Goal: Task Accomplishment & Management: Complete application form

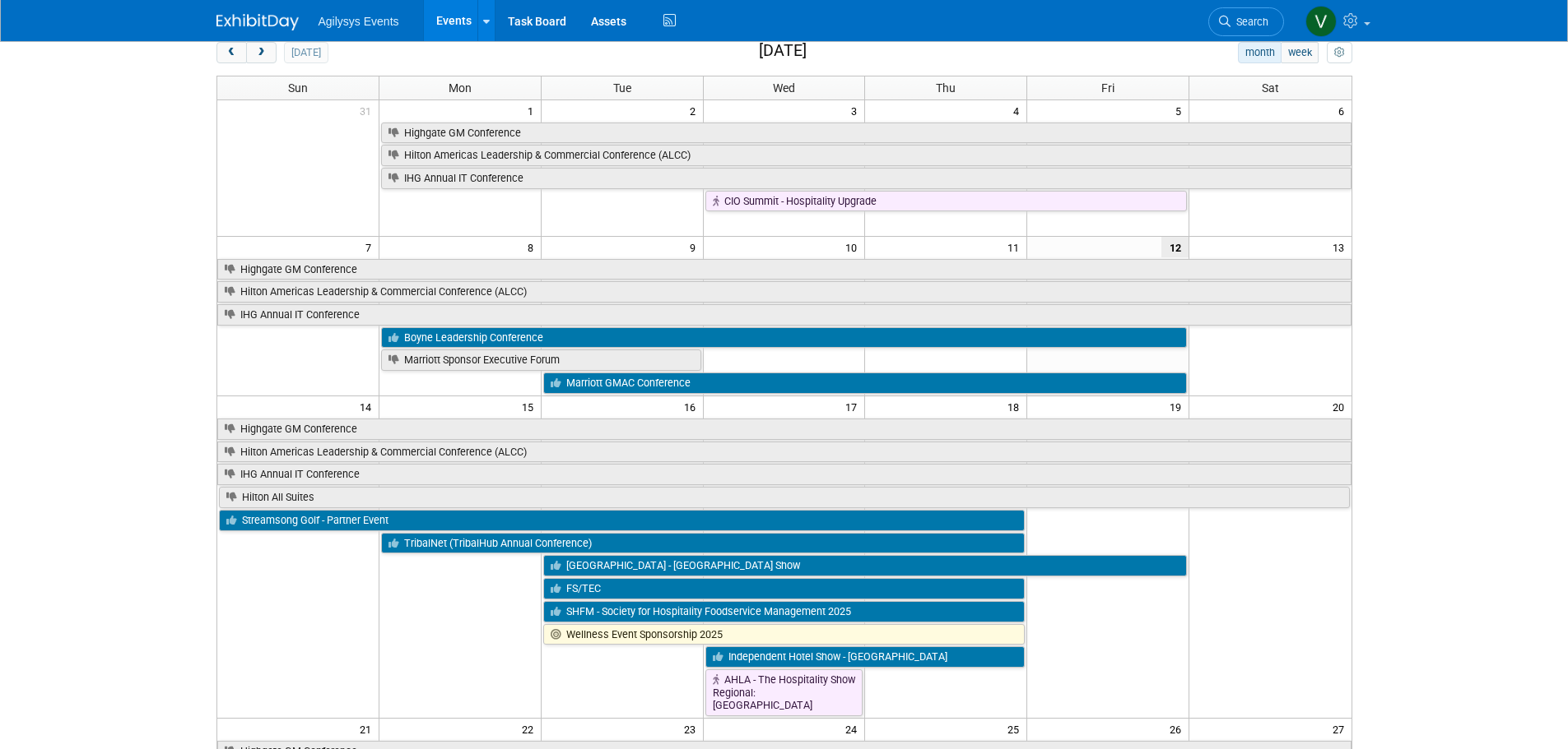
scroll to position [164, 0]
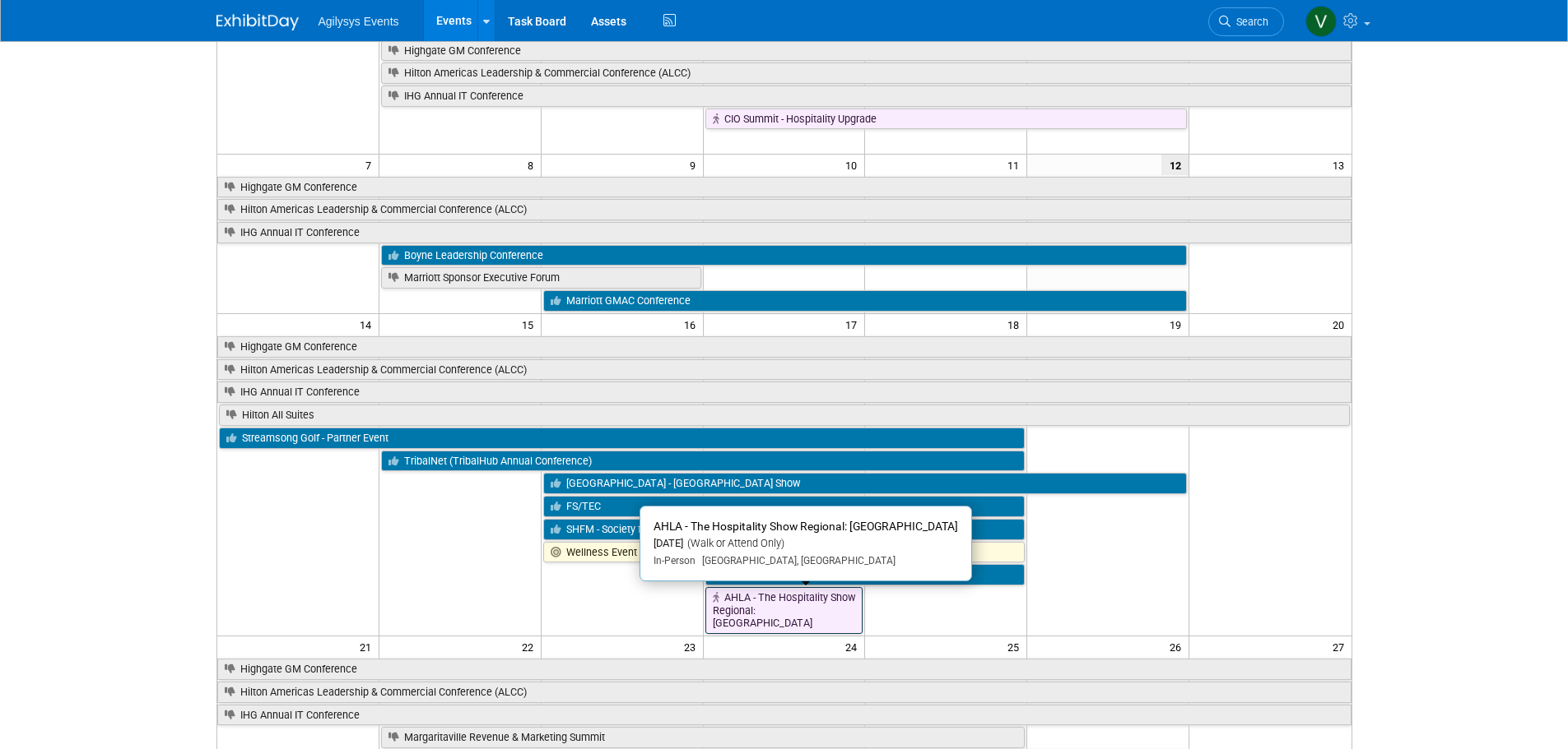
click at [793, 613] on link "AHLA - The Hospitality Show Regional: New Orleans" at bounding box center [784, 611] width 158 height 47
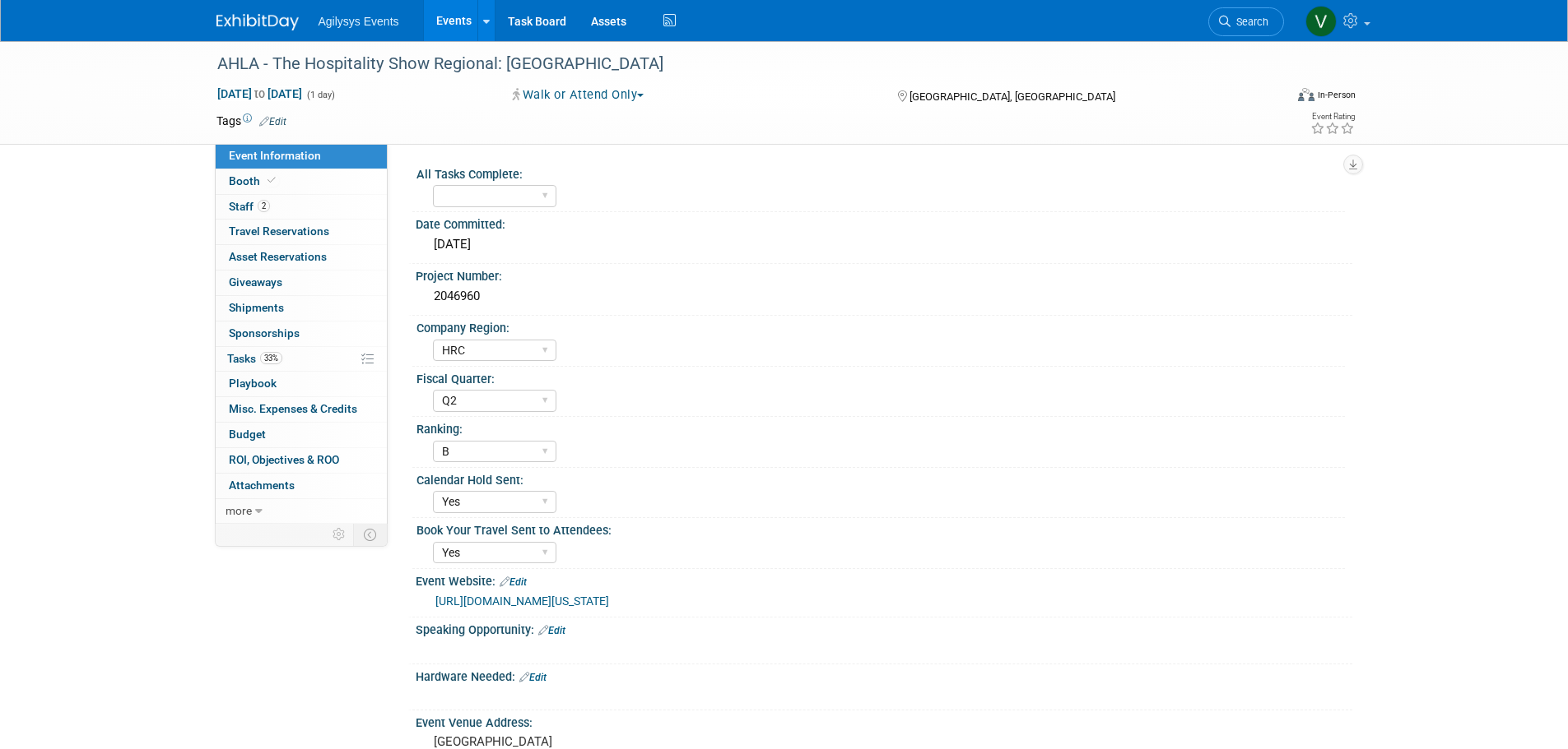
select select "HRC"
select select "Q2"
select select "B"
select select "Yes"
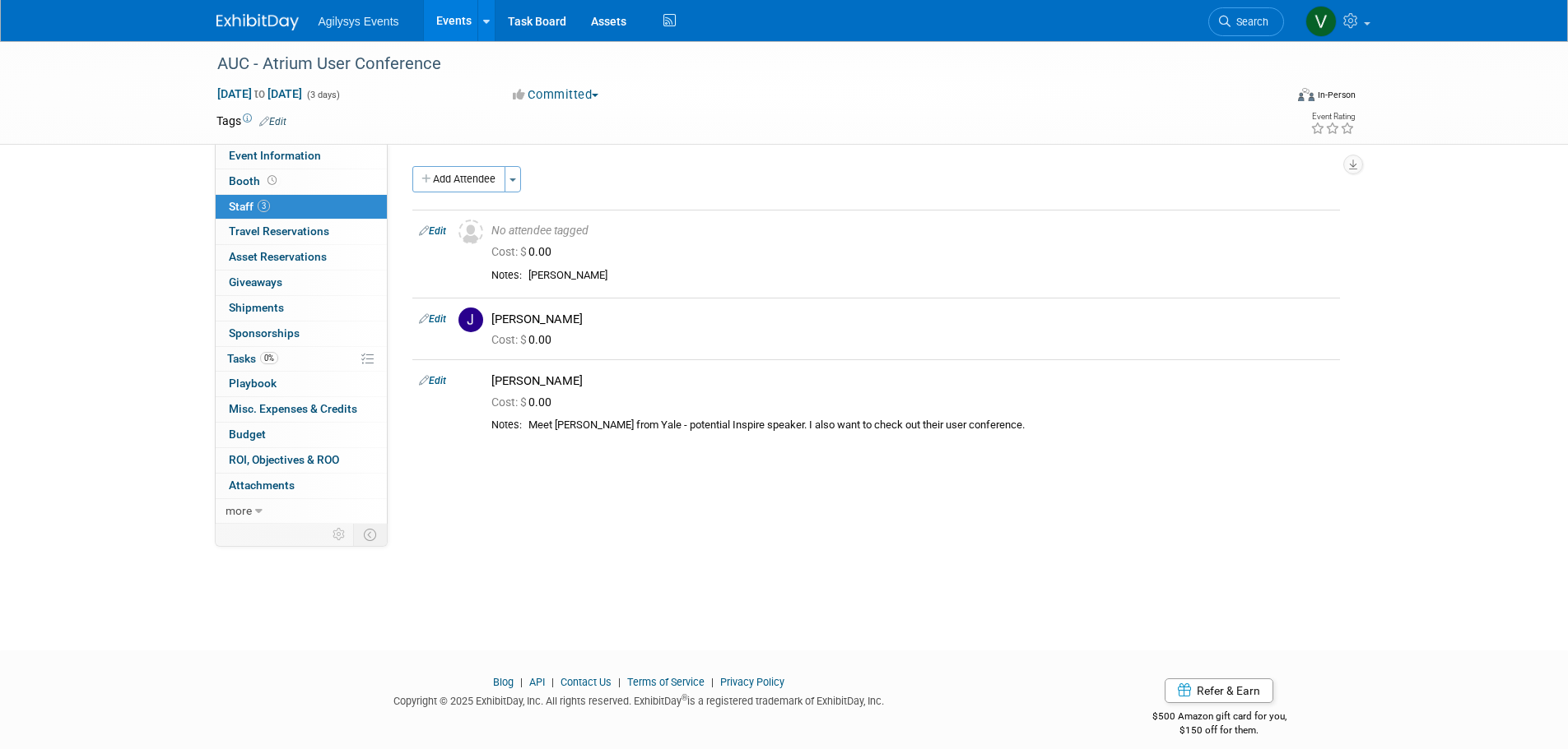
click at [233, 24] on img at bounding box center [257, 22] width 83 height 16
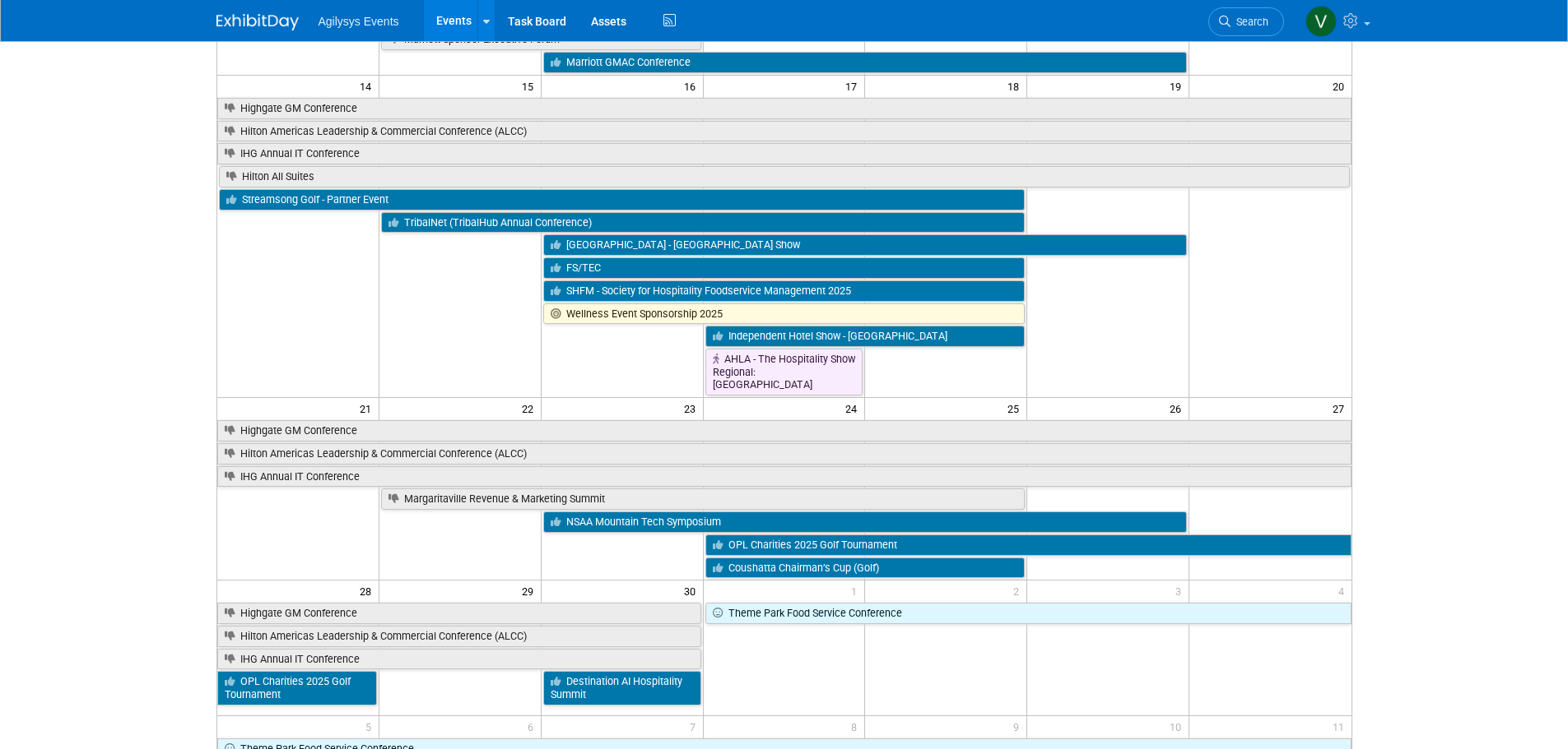
scroll to position [411, 0]
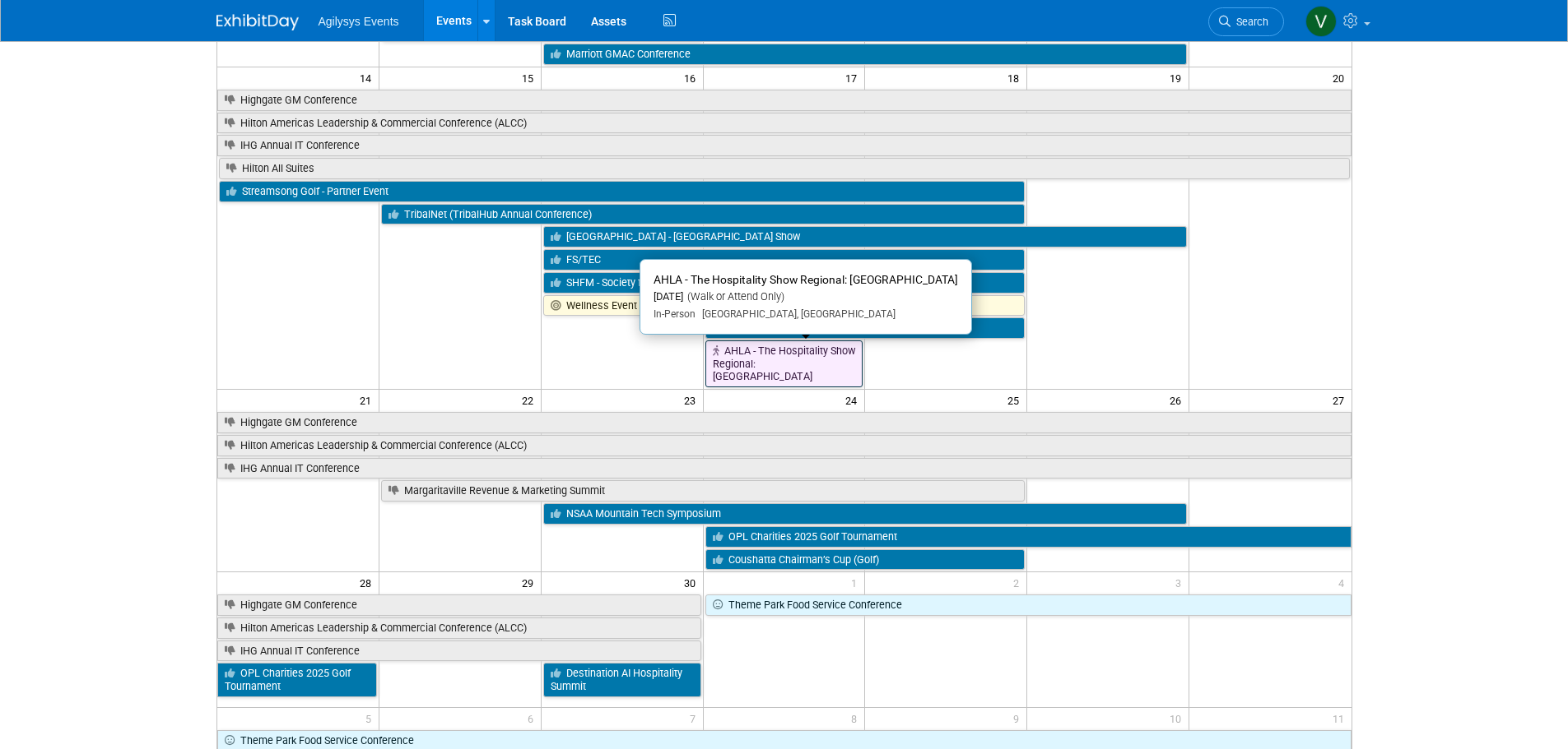
click at [797, 370] on link "AHLA - The Hospitality Show Regional: New Orleans" at bounding box center [784, 364] width 158 height 47
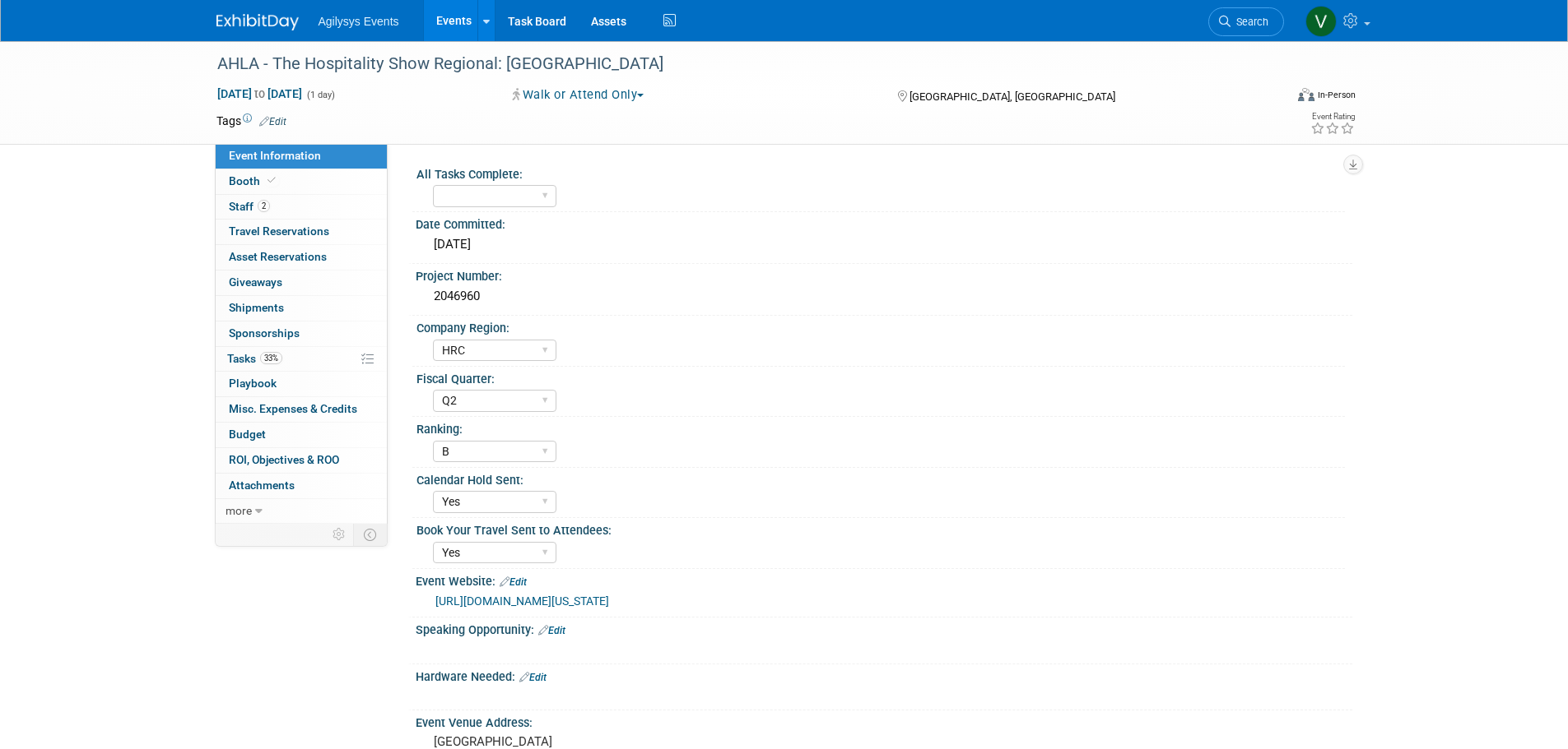
select select "HRC"
select select "Q2"
select select "B"
select select "Yes"
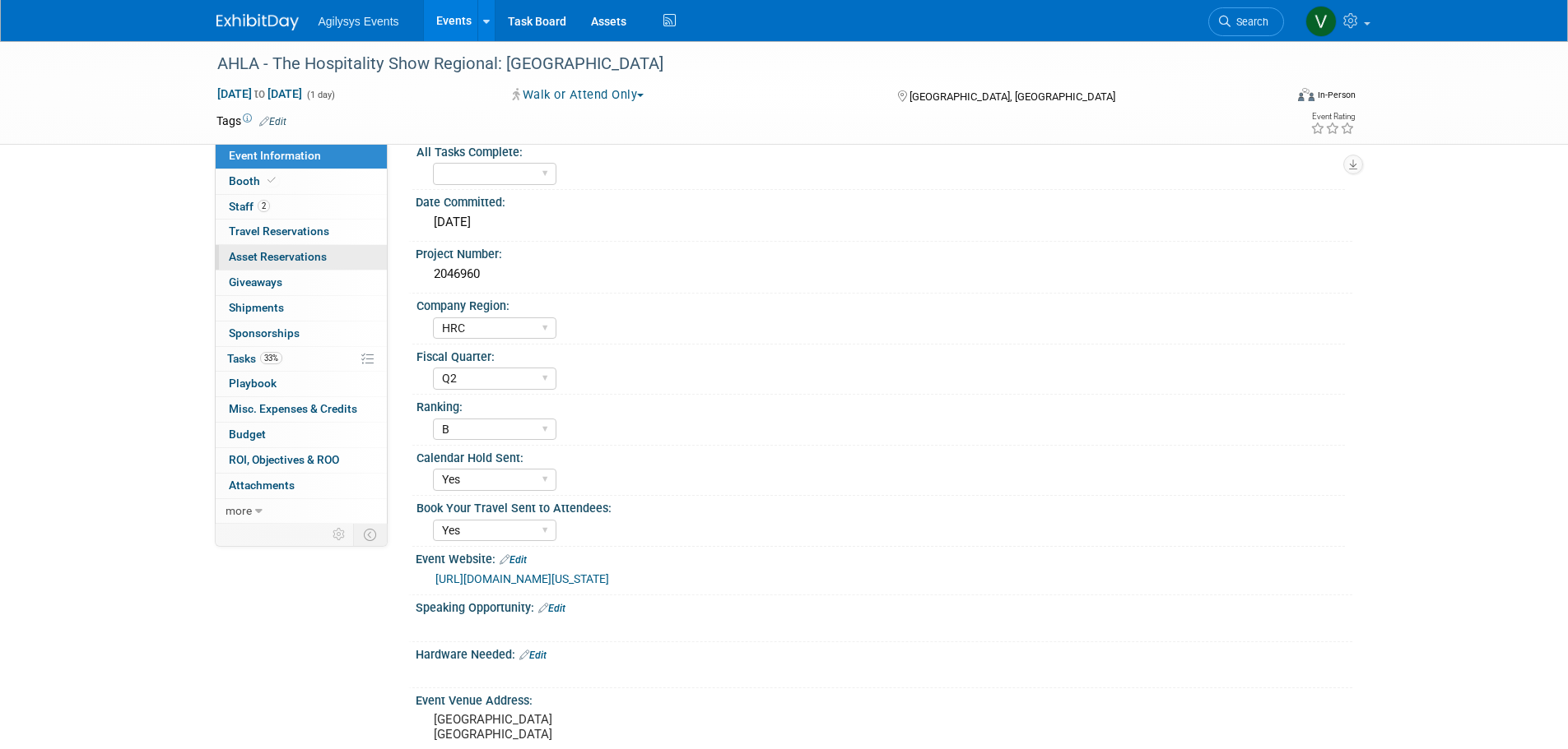
scroll to position [9, 0]
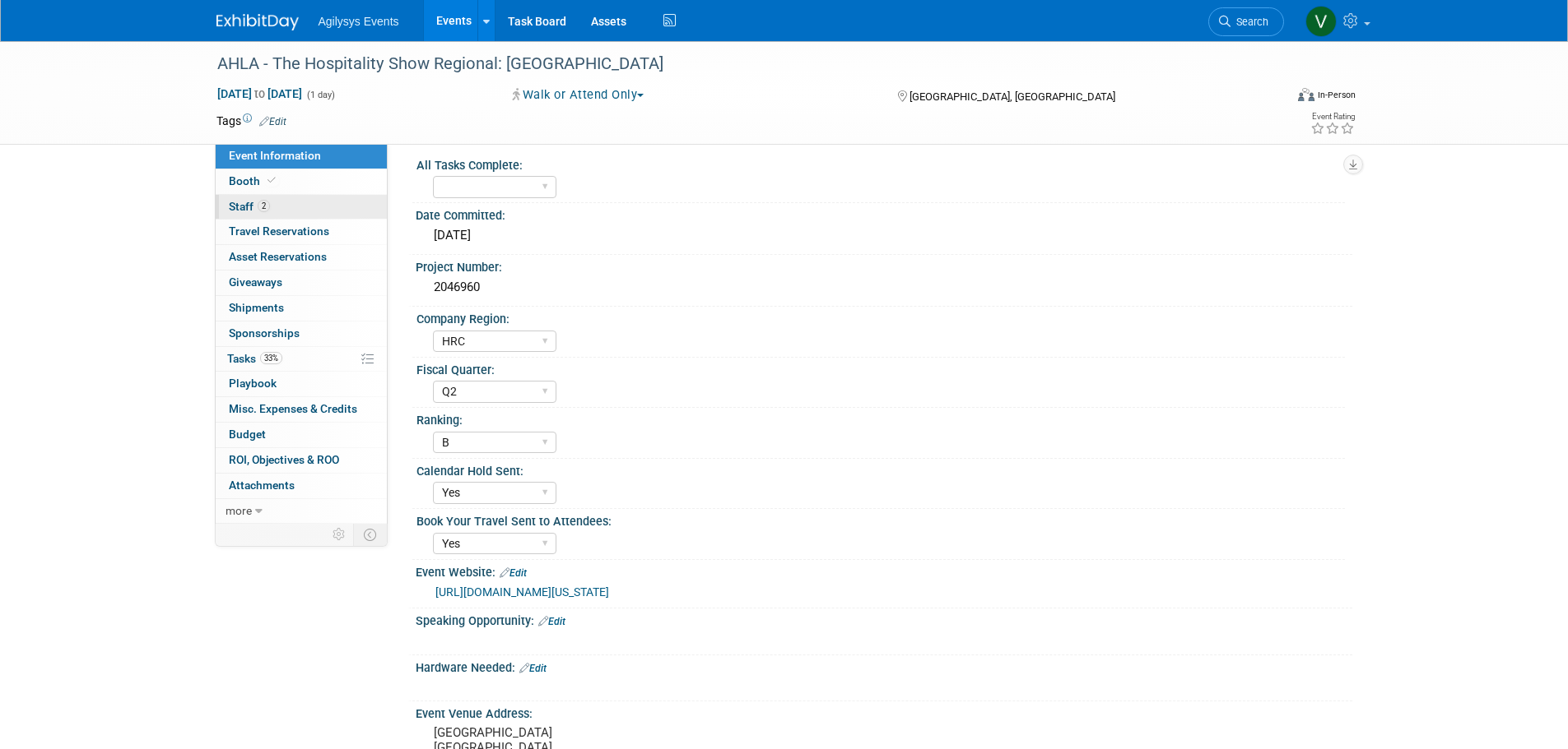
click at [261, 202] on span "2" at bounding box center [264, 206] width 13 height 13
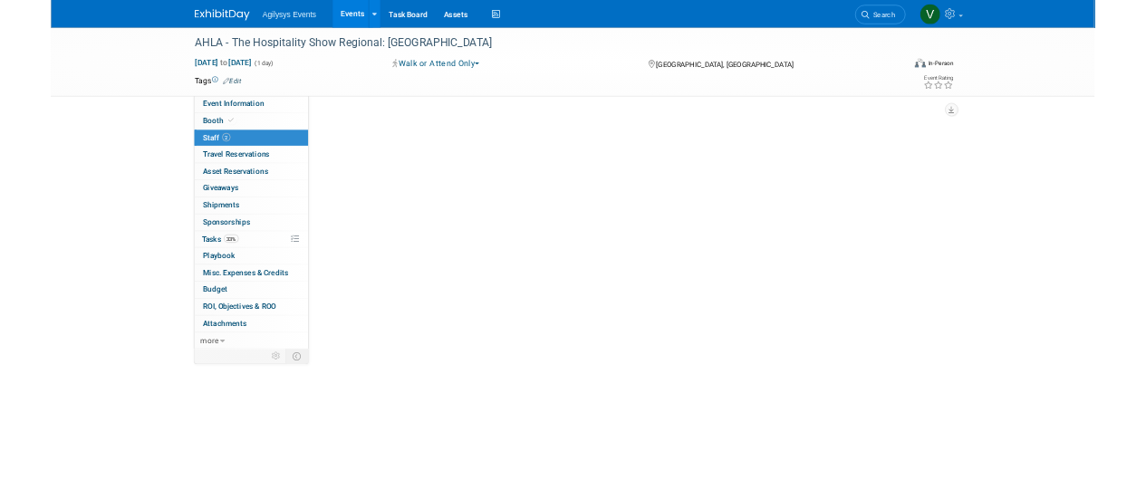
scroll to position [0, 0]
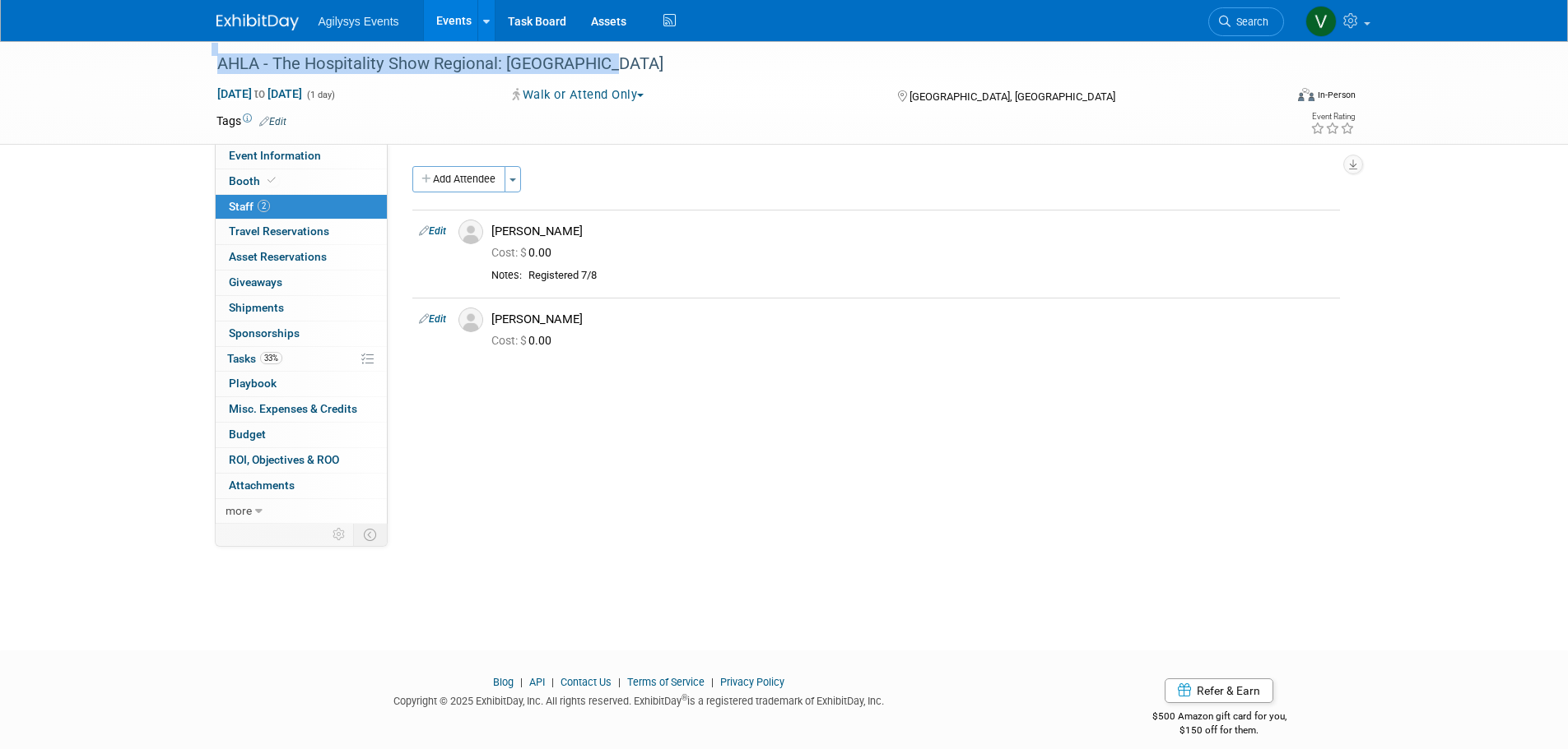
drag, startPoint x: 579, startPoint y: 64, endPoint x: 200, endPoint y: 64, distance: 379.0
click at [200, 64] on div "AHLA - The Hospitality Show Regional: [GEOGRAPHIC_DATA] [DATE] to [DATE] (1 day…" at bounding box center [784, 93] width 1568 height 103
copy div "AHLA - The Hospitality Show Regional: [GEOGRAPHIC_DATA]"
